Goal: Navigation & Orientation: Find specific page/section

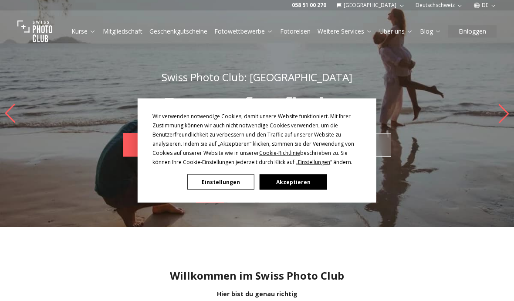
click at [226, 184] on button "Einstellungen" at bounding box center [220, 181] width 67 height 15
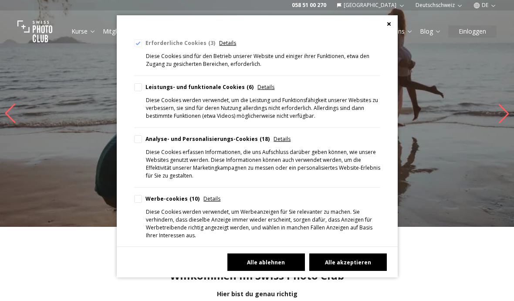
scroll to position [98, 0]
click at [265, 270] on button "Alle ablehnen" at bounding box center [266, 261] width 78 height 17
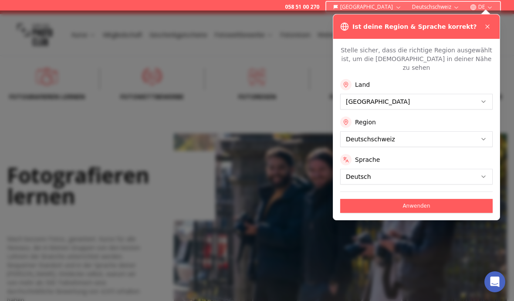
scroll to position [291, 0]
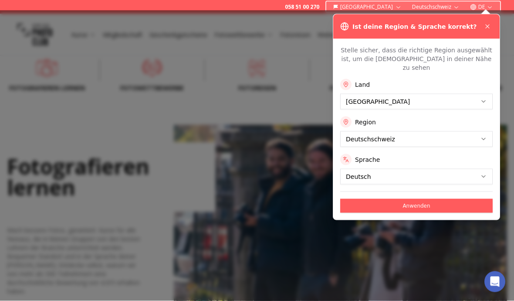
click at [487, 28] on icon at bounding box center [487, 26] width 7 height 7
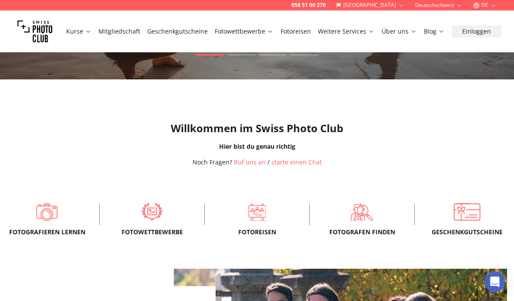
scroll to position [0, 0]
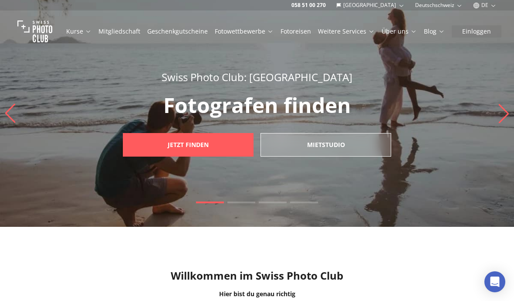
click at [242, 34] on link "Fotowettbewerbe" at bounding box center [244, 31] width 59 height 9
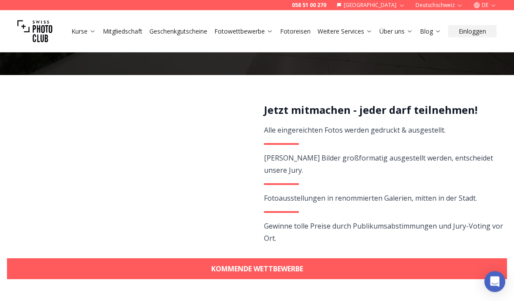
scroll to position [141, 0]
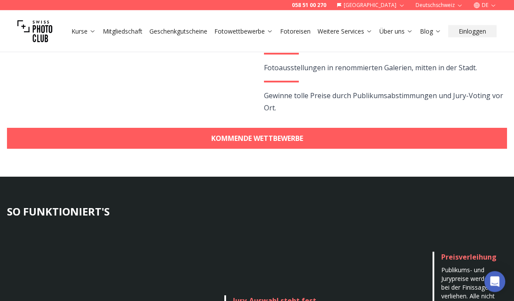
click at [245, 128] on link "KOMMENDE WETTBEWERBE" at bounding box center [257, 138] width 500 height 21
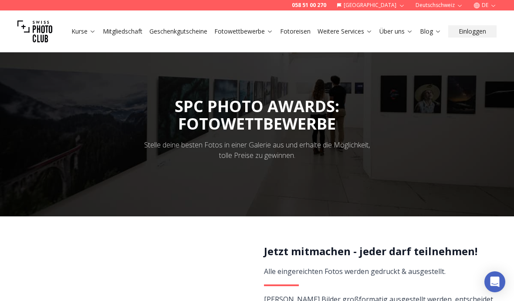
click at [351, 32] on link "Weitere Services" at bounding box center [345, 31] width 55 height 9
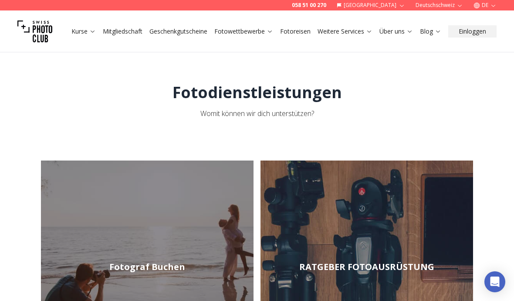
click at [81, 30] on link "Kurse" at bounding box center [83, 31] width 24 height 9
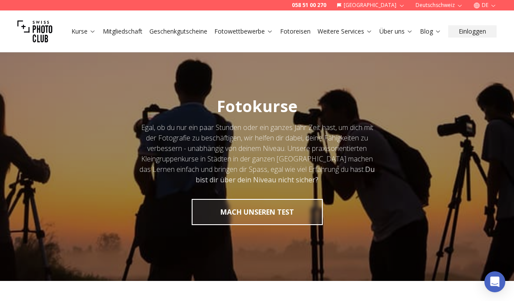
click at [124, 30] on link "Mitgliedschaft" at bounding box center [123, 31] width 40 height 9
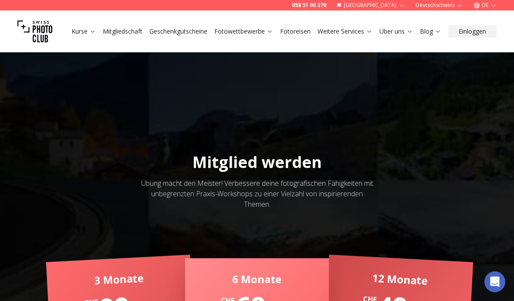
click at [253, 34] on link "Fotowettbewerbe" at bounding box center [243, 31] width 59 height 9
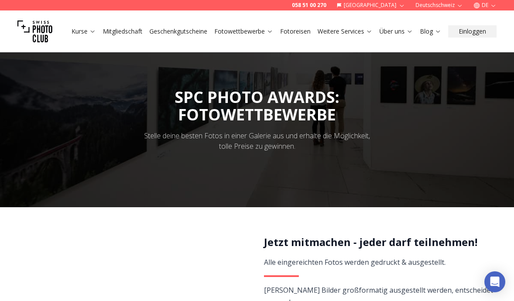
scroll to position [19, 0]
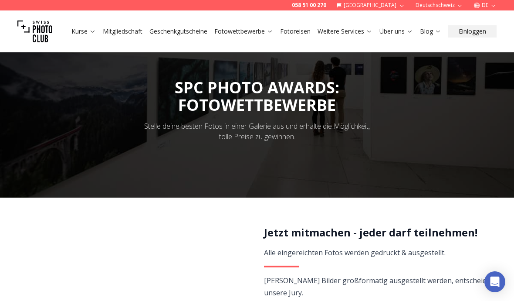
click at [222, 127] on div "Stelle deine besten Fotos in einer Galerie aus und erhalte die Möglichkeit, tol…" at bounding box center [257, 131] width 237 height 21
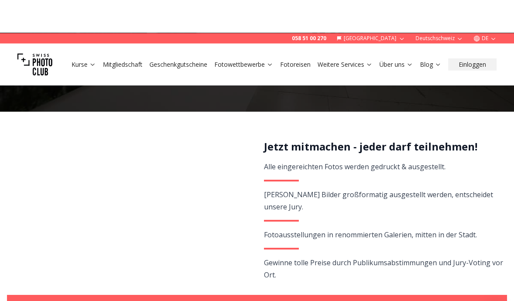
scroll to position [0, 0]
